Goal: Navigation & Orientation: Find specific page/section

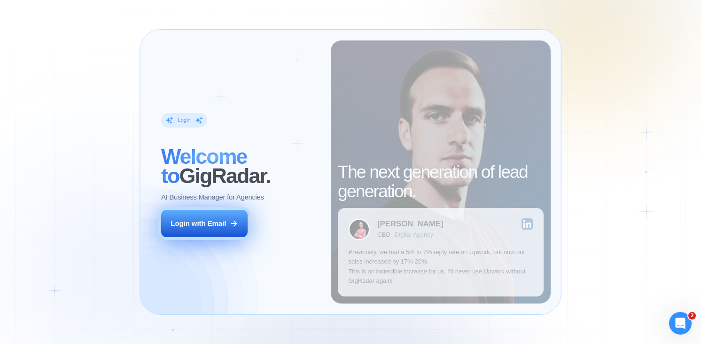
click at [209, 230] on button "Login with Email" at bounding box center [204, 223] width 87 height 27
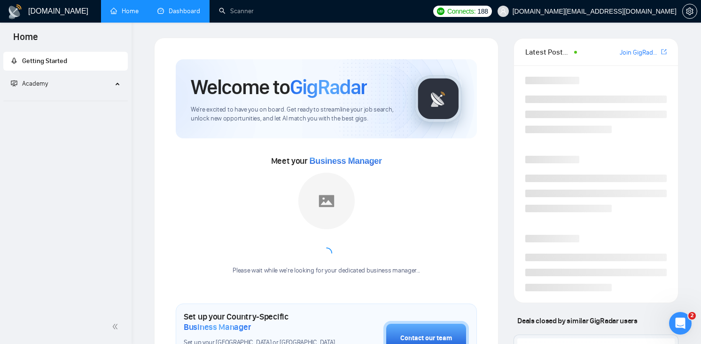
click at [185, 7] on link "Dashboard" at bounding box center [178, 11] width 43 height 8
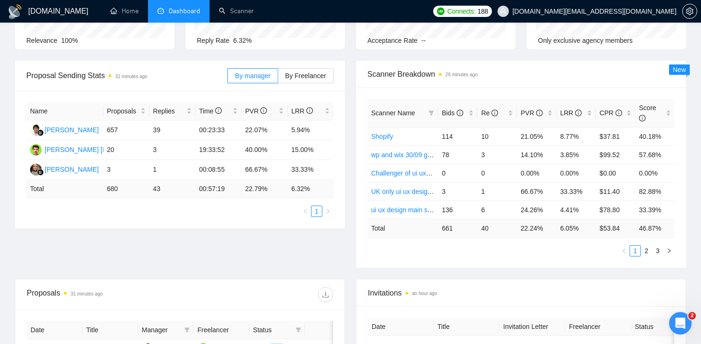
scroll to position [103, 0]
